Goal: Navigation & Orientation: Find specific page/section

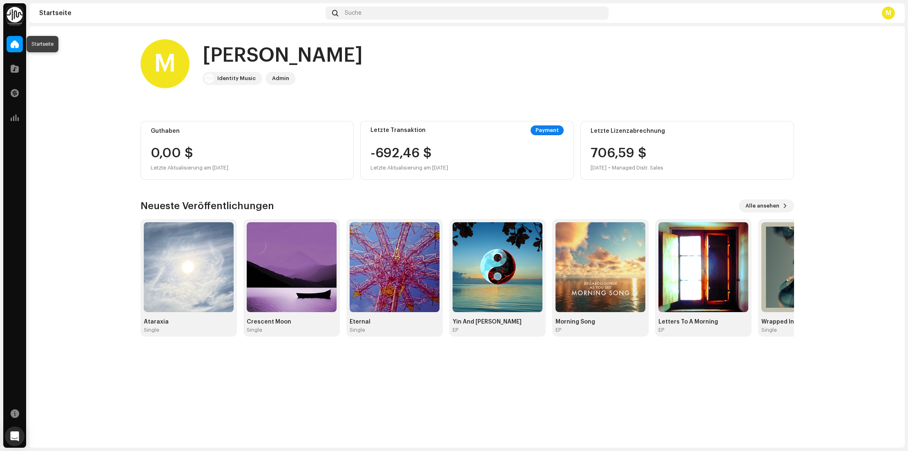
click at [16, 46] on span at bounding box center [15, 44] width 8 height 7
click at [17, 69] on span at bounding box center [15, 68] width 8 height 7
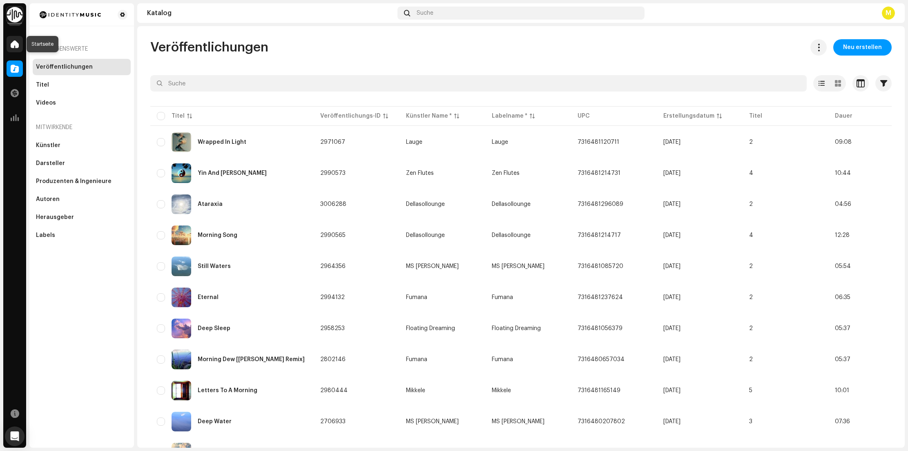
click at [15, 44] on span at bounding box center [15, 44] width 8 height 7
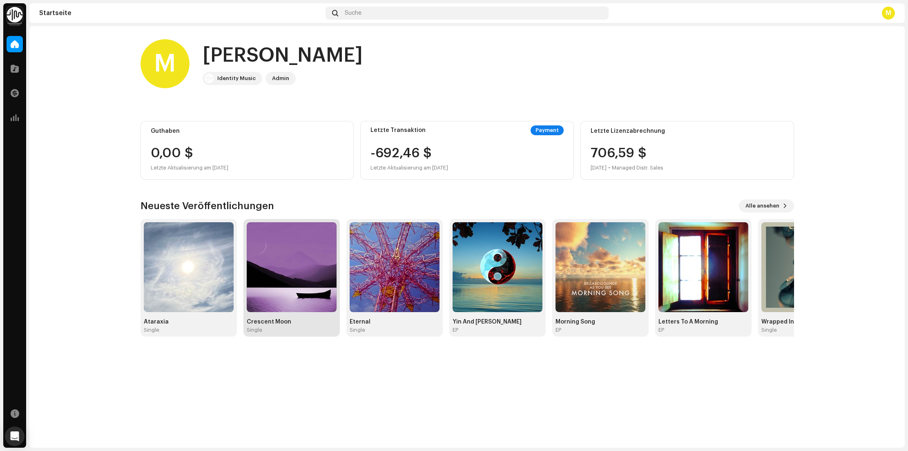
click at [285, 239] on img at bounding box center [292, 267] width 90 height 90
click at [9, 13] on img at bounding box center [15, 15] width 16 height 16
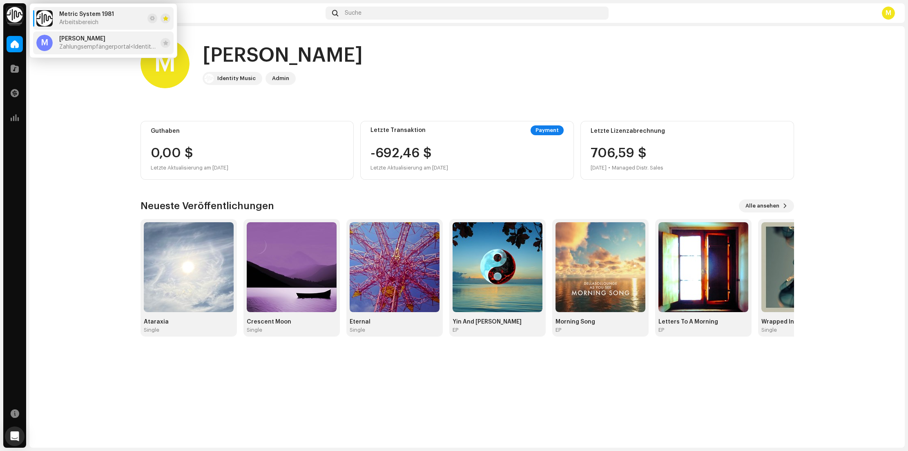
click at [69, 45] on span "Zahlungsempfängerportal <Identity Music>" at bounding box center [108, 47] width 98 height 7
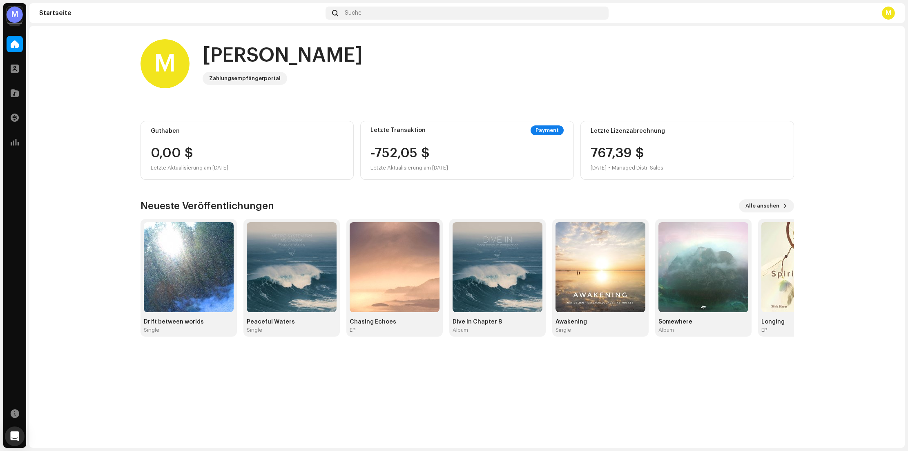
click at [17, 20] on div "M" at bounding box center [15, 15] width 16 height 16
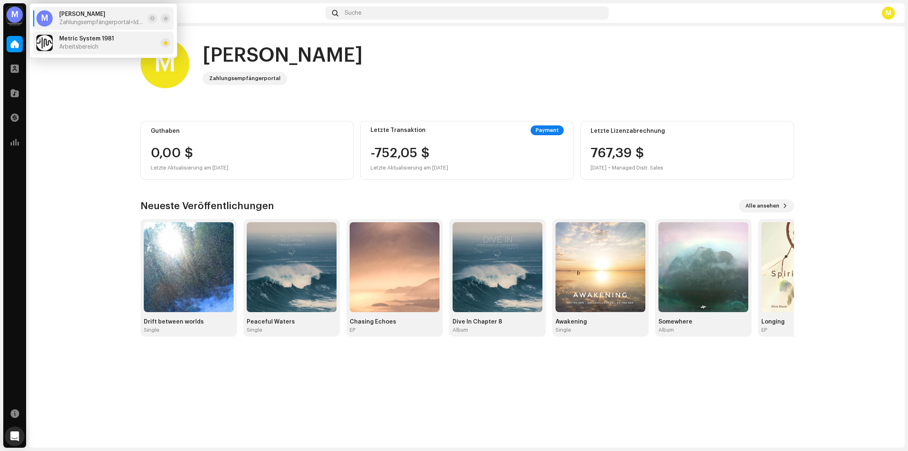
click at [70, 37] on span "Metric System 1981" at bounding box center [86, 39] width 55 height 7
